Goal: Task Accomplishment & Management: Use online tool/utility

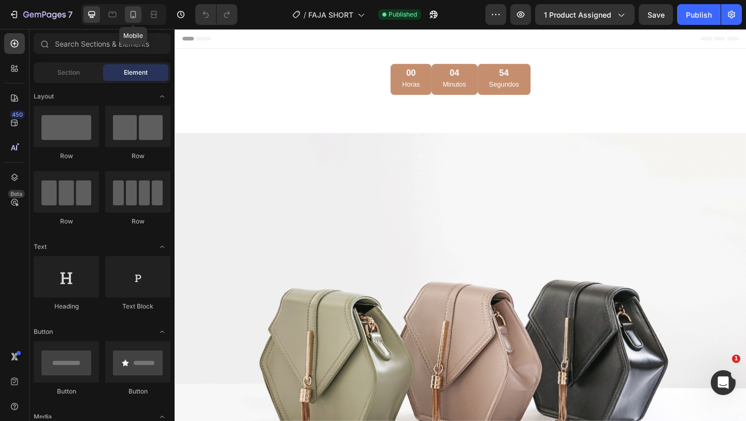
click at [137, 17] on icon at bounding box center [133, 14] width 10 height 10
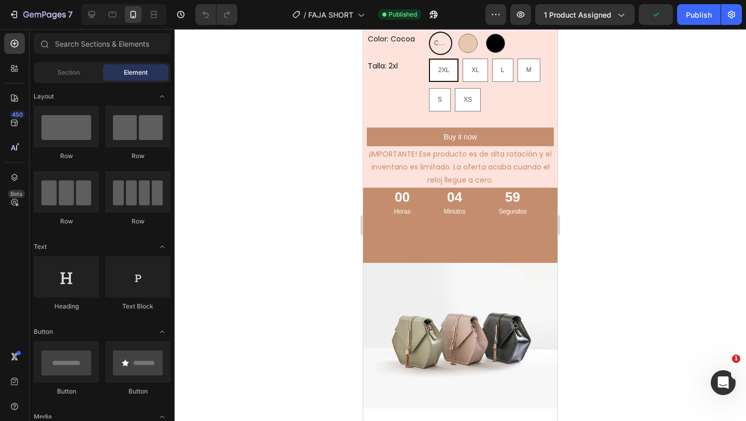
scroll to position [384, 0]
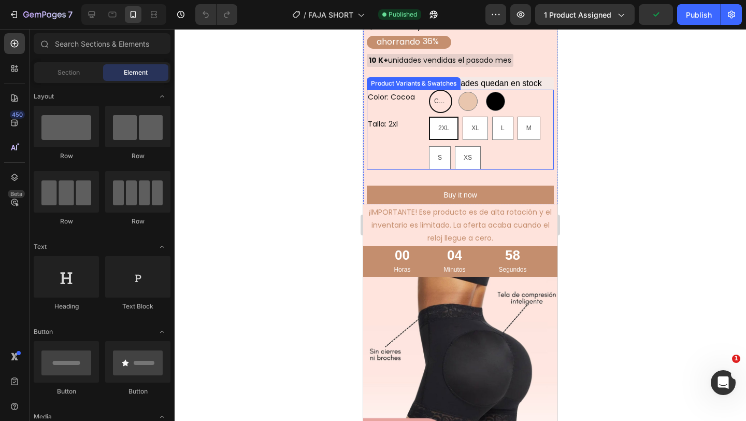
click at [439, 100] on span "COCOA" at bounding box center [440, 101] width 17 height 11
click at [429, 90] on input "COCOA COCOA COCOA" at bounding box center [428, 89] width 1 height 1
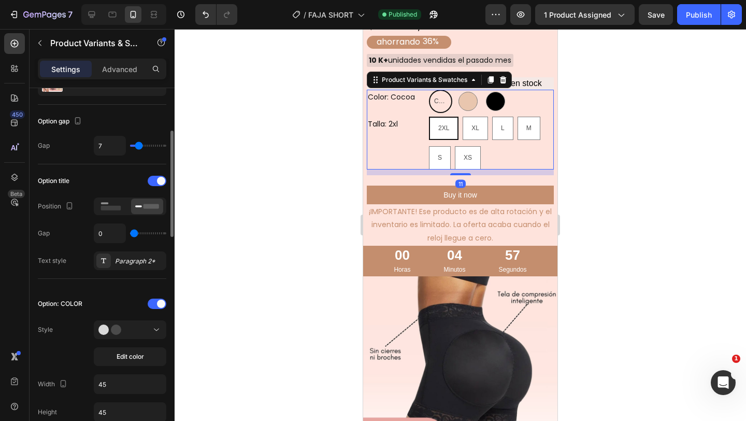
scroll to position [98, 0]
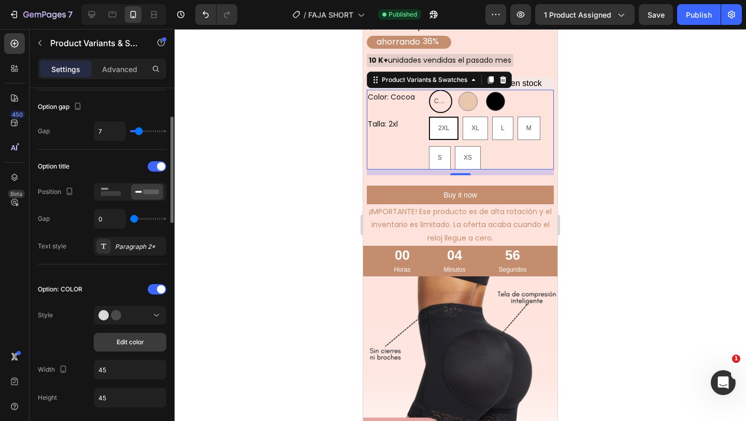
click at [143, 343] on span "Edit color" at bounding box center [130, 341] width 27 height 9
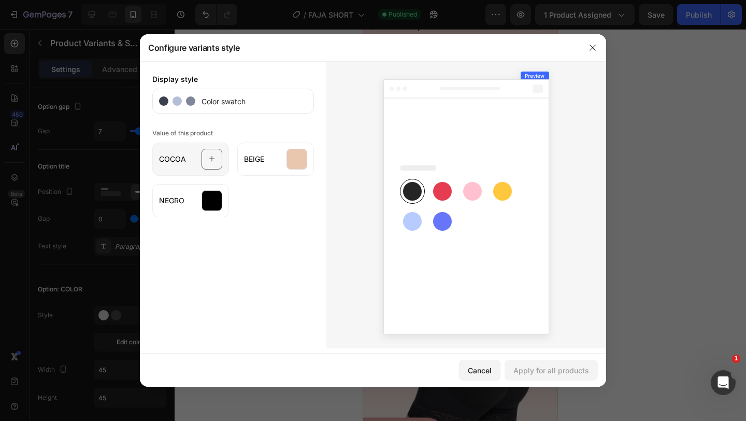
click at [211, 165] on icon at bounding box center [212, 159] width 7 height 20
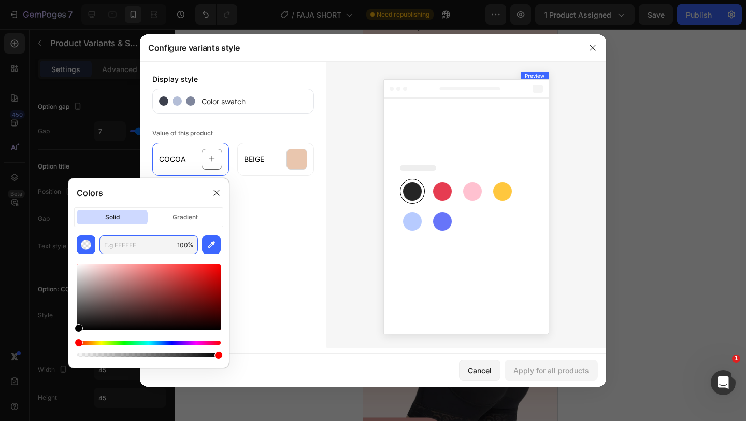
click at [134, 244] on input "text" at bounding box center [136, 244] width 74 height 19
paste input "#7b584e"
type input "7B584E"
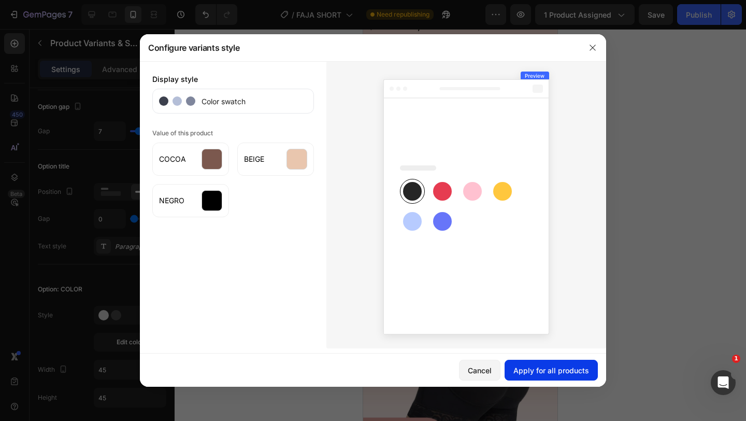
click at [559, 372] on div "Apply for all products" at bounding box center [551, 370] width 76 height 11
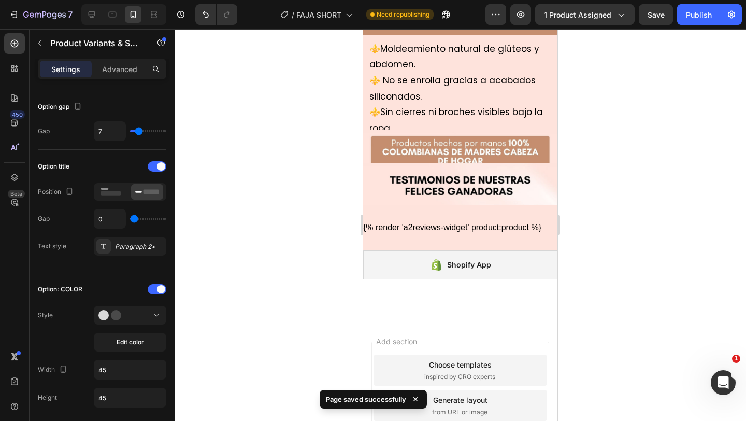
scroll to position [830, 0]
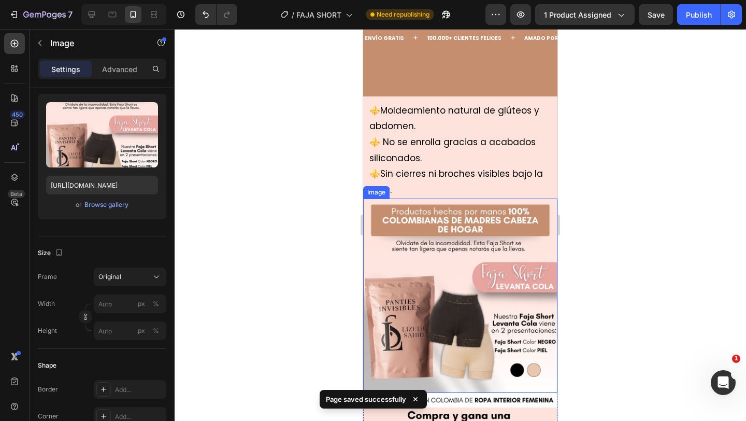
click at [478, 296] on img at bounding box center [460, 295] width 194 height 194
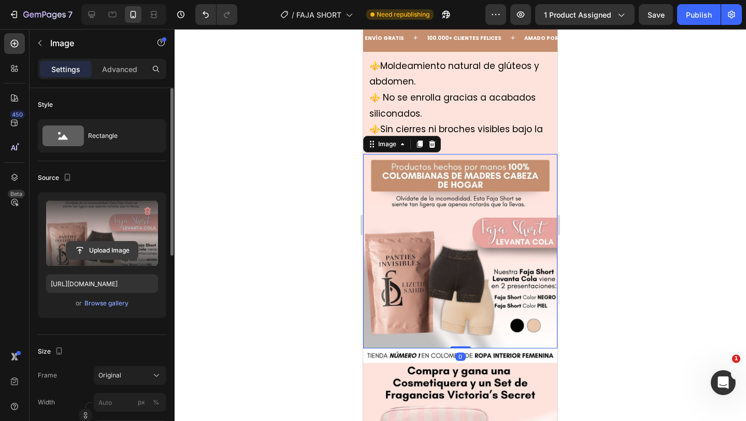
click at [92, 255] on input "file" at bounding box center [101, 250] width 71 height 18
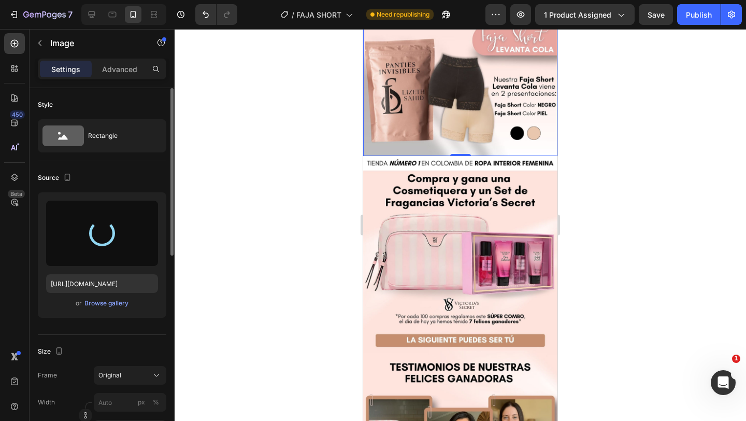
type input "[URL][DOMAIN_NAME]"
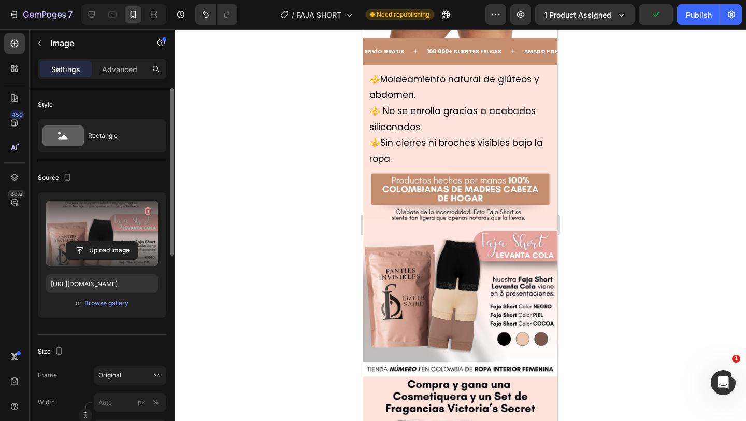
scroll to position [817, 0]
click at [656, 20] on div "Save" at bounding box center [656, 14] width 17 height 11
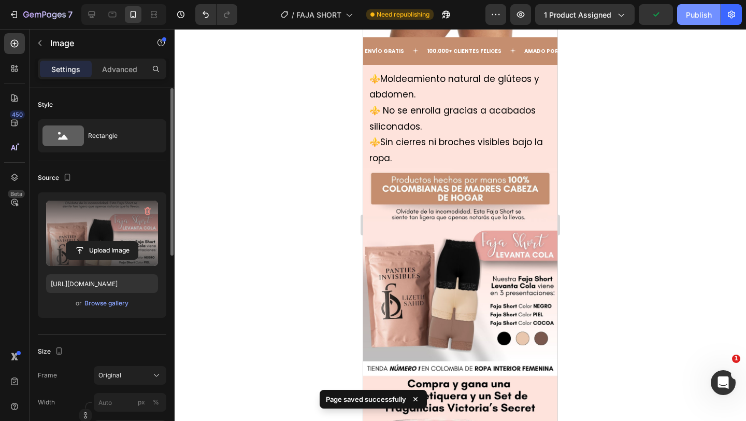
click at [696, 17] on div "Publish" at bounding box center [699, 14] width 26 height 11
